Goal: Task Accomplishment & Management: Manage account settings

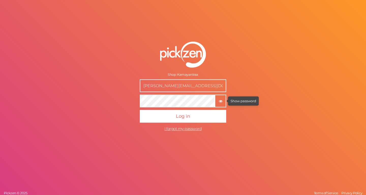
click at [219, 102] on icon "button" at bounding box center [221, 101] width 4 height 4
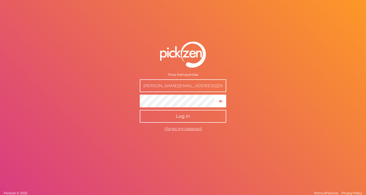
click at [179, 116] on span "Log in" at bounding box center [183, 116] width 14 height 6
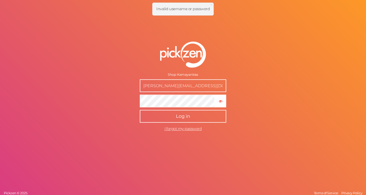
click at [157, 9] on span "Invalid username or password" at bounding box center [182, 8] width 53 height 5
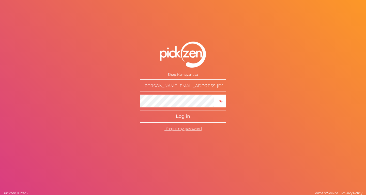
click at [173, 86] on input "[PERSON_NAME][EMAIL_ADDRESS][DOMAIN_NAME]" at bounding box center [183, 85] width 86 height 13
